Goal: Check status: Check status

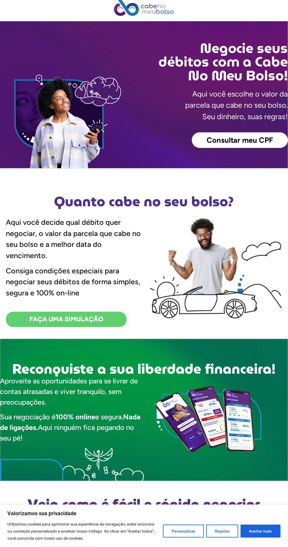
scroll to position [8, 0]
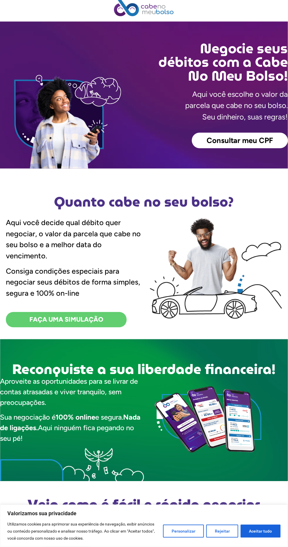
click at [250, 144] on span "Consultar meu CPF" at bounding box center [240, 141] width 67 height 8
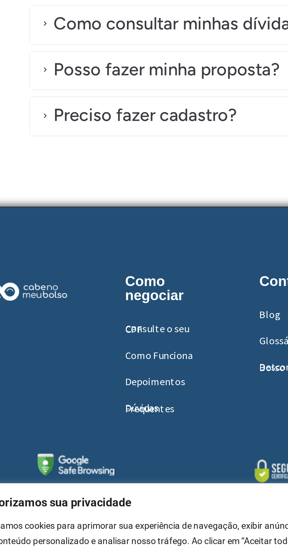
scroll to position [1420, 0]
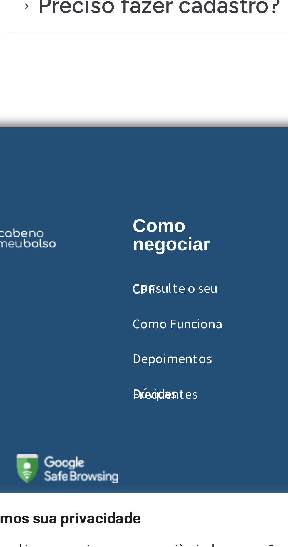
click at [92, 409] on h2 "Como negociar" at bounding box center [94, 415] width 41 height 13
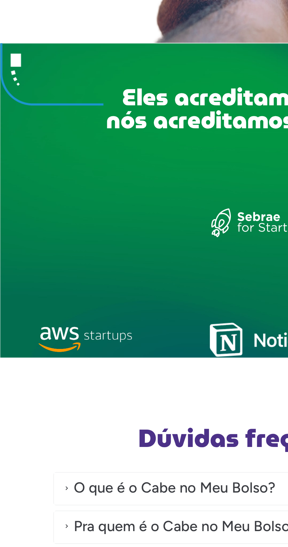
scroll to position [1401, 0]
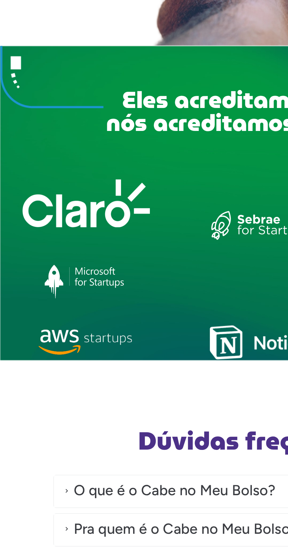
click at [65, 111] on img at bounding box center [48, 112] width 80 height 60
